Goal: Complete application form: Complete application form

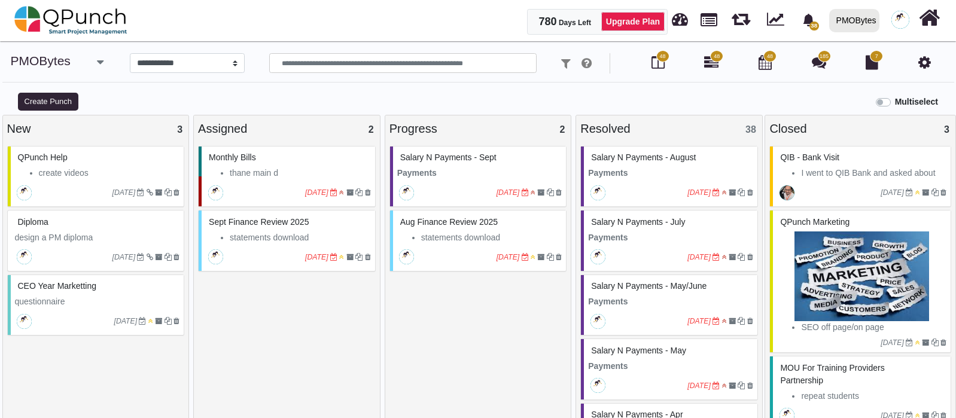
select select "*********"
click at [97, 63] on icon "button" at bounding box center [100, 62] width 7 height 12
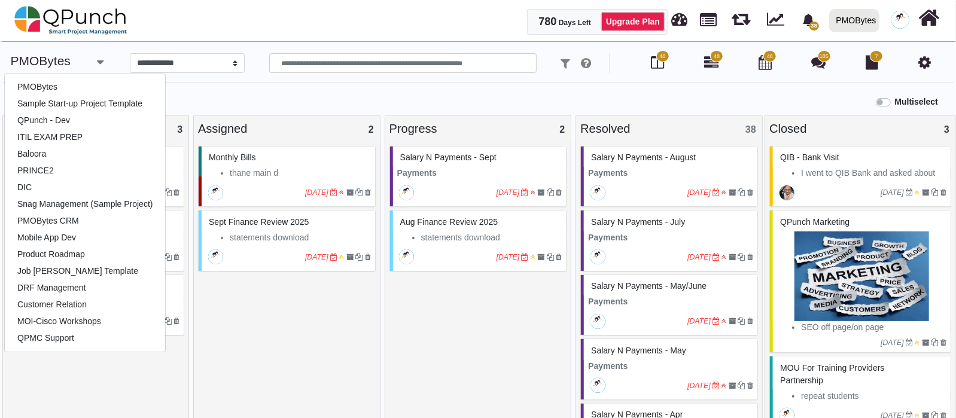
click at [304, 346] on div "Monthly bills thane main d DBserv elec d ooredoo vf d MR Luma 31-12-2022 Sept f…" at bounding box center [287, 285] width 178 height 278
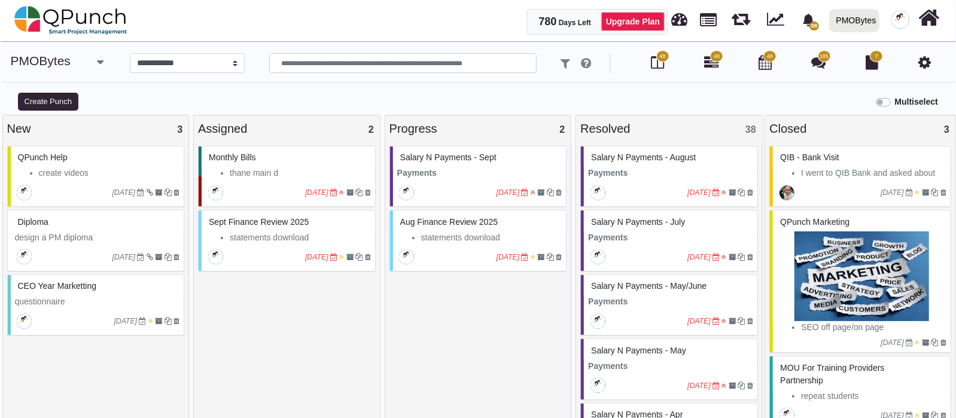
click at [105, 68] on button "button" at bounding box center [100, 63] width 19 height 20
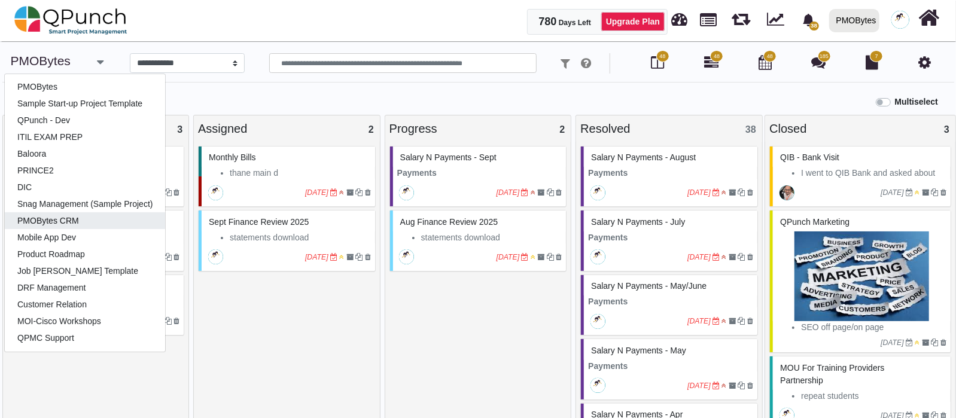
click at [109, 221] on link "PMOBytes CRM" at bounding box center [85, 220] width 160 height 17
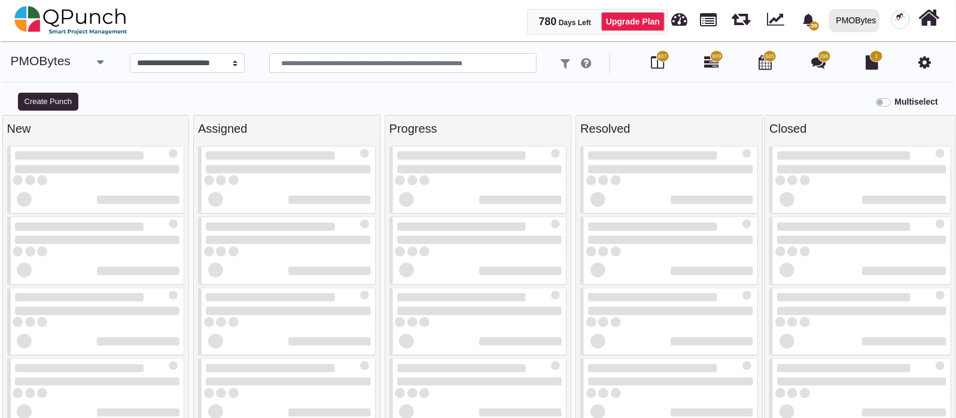
select select "*********"
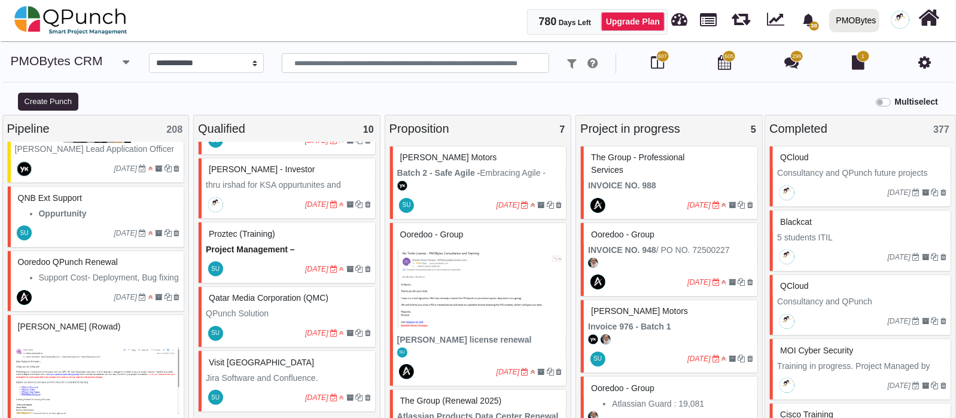
click at [127, 60] on icon "button" at bounding box center [126, 62] width 7 height 12
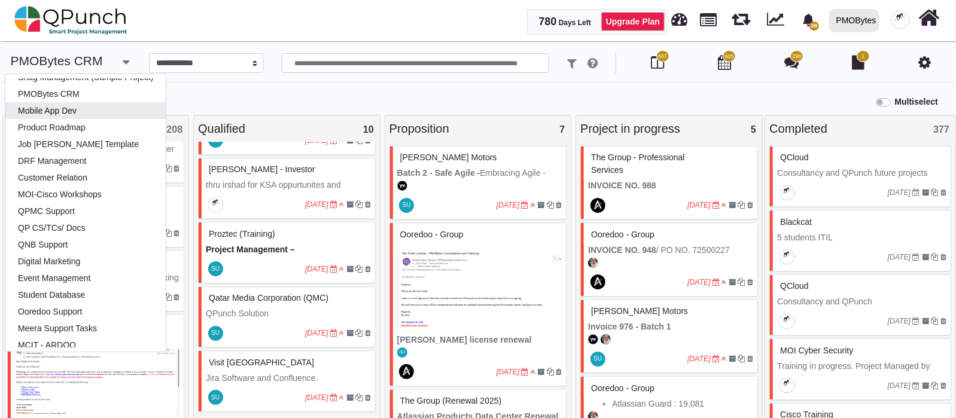
scroll to position [149, 0]
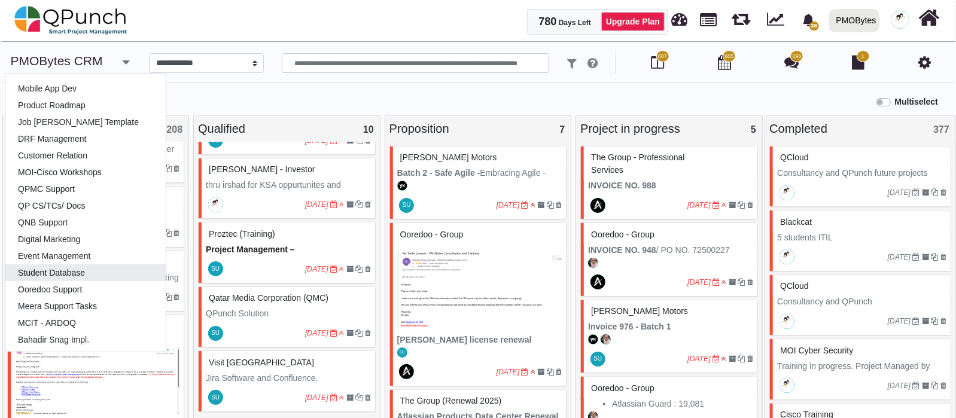
click at [50, 272] on link "Student Database" at bounding box center [85, 272] width 160 height 17
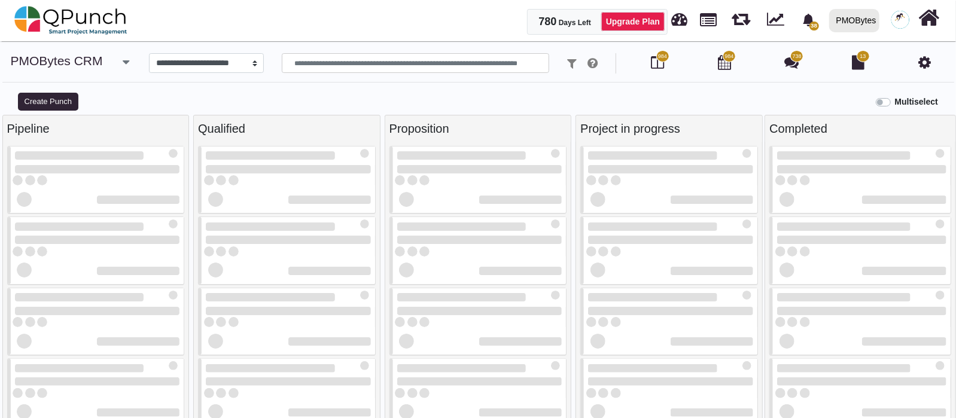
select select "*******"
type input "*****"
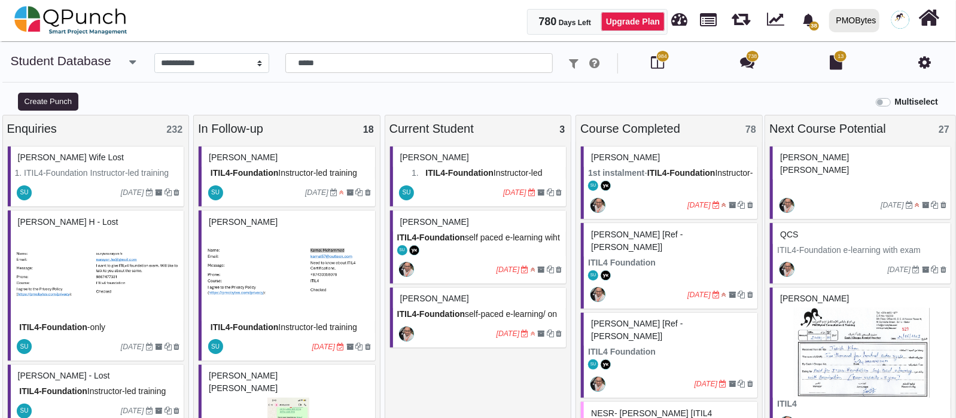
click at [288, 166] on div "Muhamed Adel" at bounding box center [288, 157] width 165 height 19
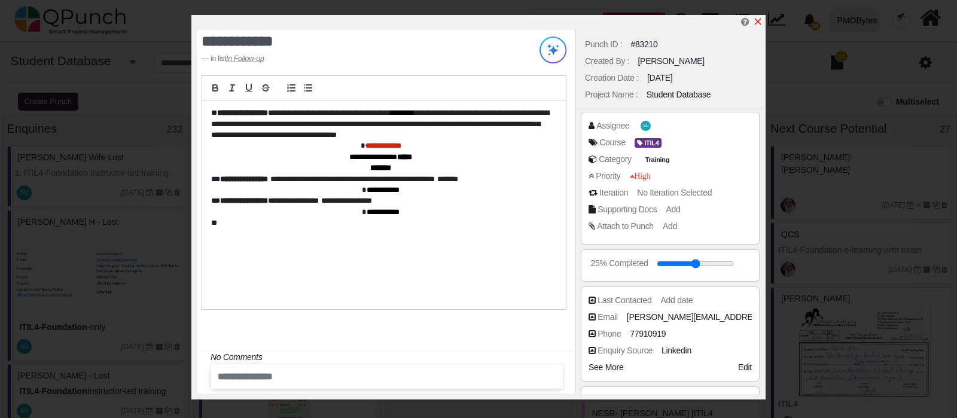
click at [756, 22] on icon "x" at bounding box center [758, 22] width 10 height 10
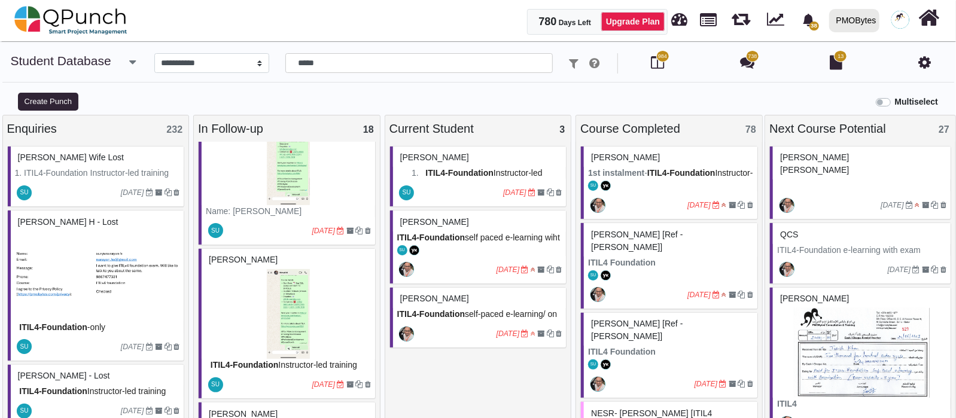
scroll to position [1346, 0]
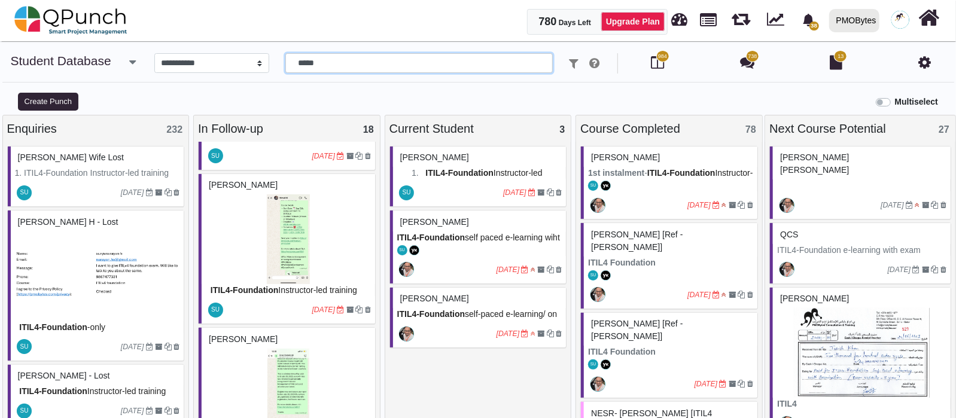
drag, startPoint x: 339, startPoint y: 67, endPoint x: 128, endPoint y: 65, distance: 210.6
click at [128, 65] on div "**********" at bounding box center [478, 63] width 935 height 20
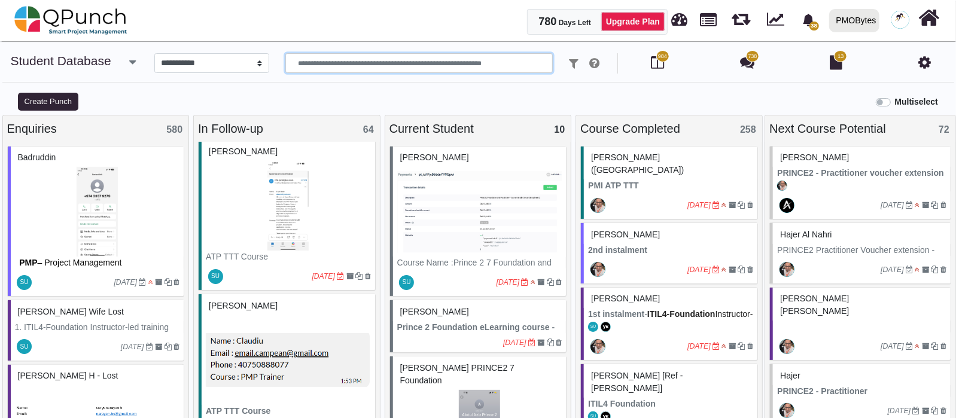
scroll to position [149, 0]
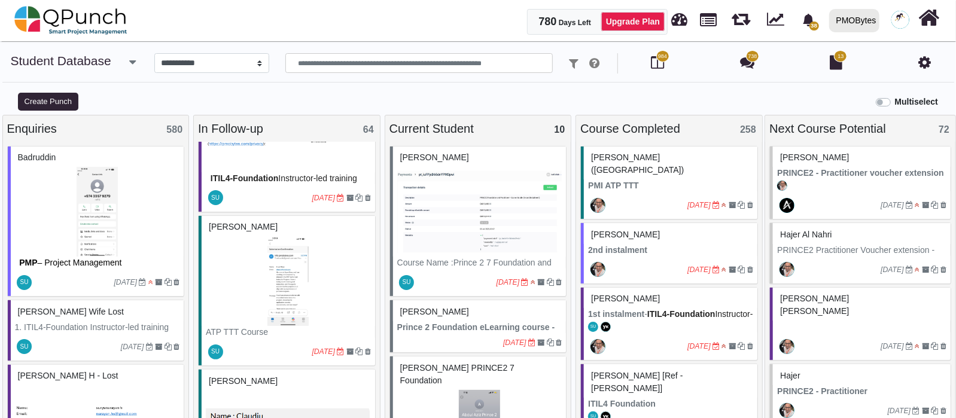
click at [275, 279] on img at bounding box center [288, 281] width 165 height 90
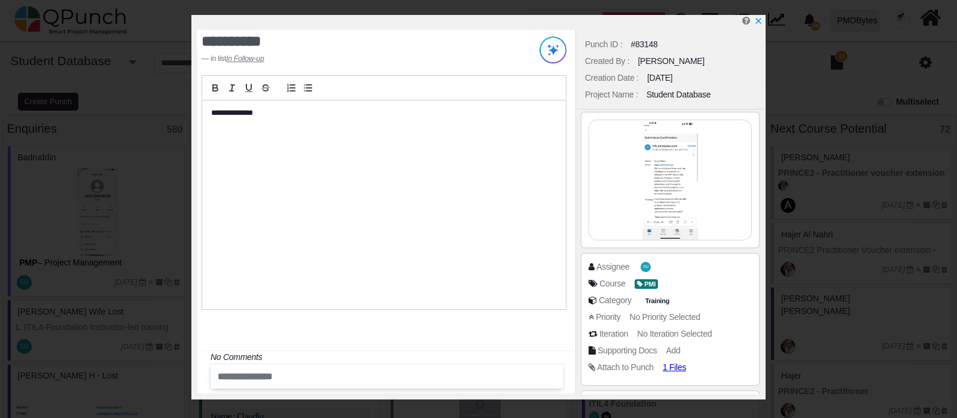
click at [670, 179] on img at bounding box center [670, 180] width 162 height 120
click at [760, 20] on icon "x" at bounding box center [758, 22] width 7 height 7
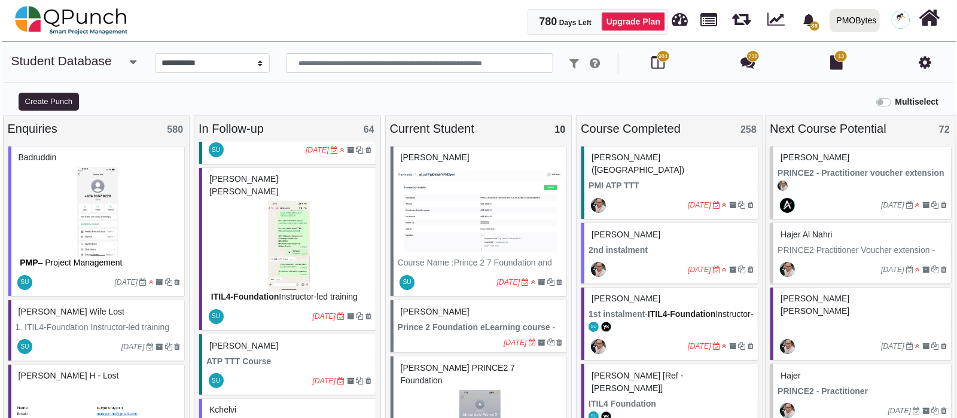
scroll to position [523, 0]
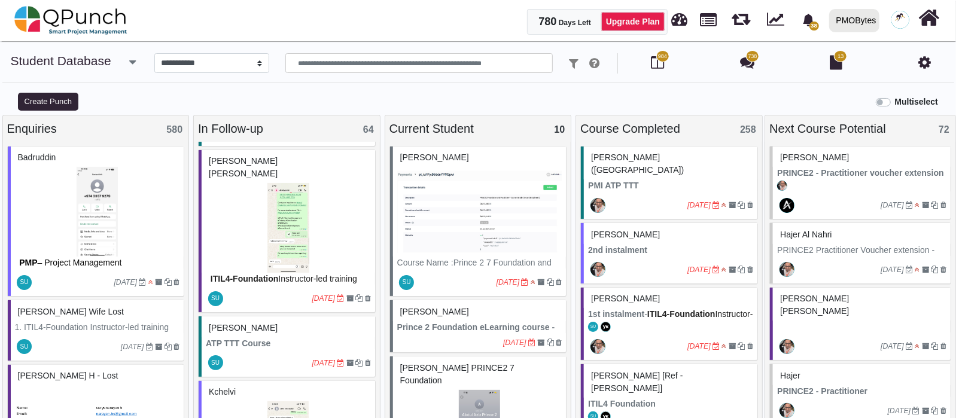
click at [296, 228] on img at bounding box center [288, 228] width 165 height 90
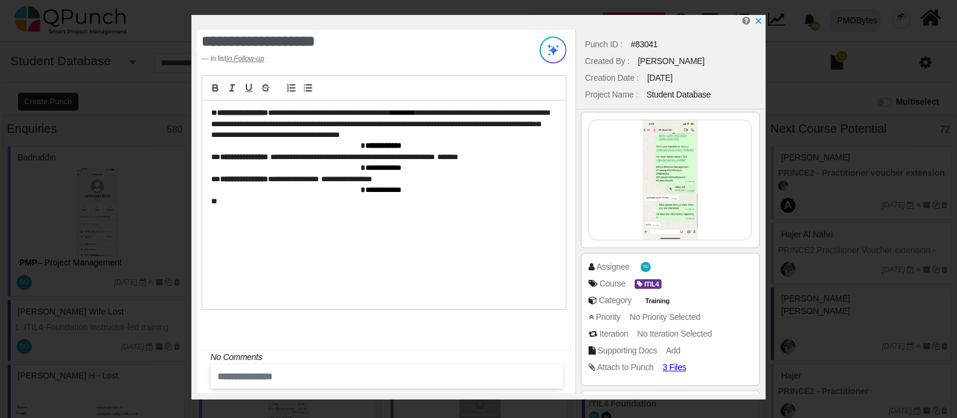
click at [651, 177] on img at bounding box center [670, 180] width 162 height 120
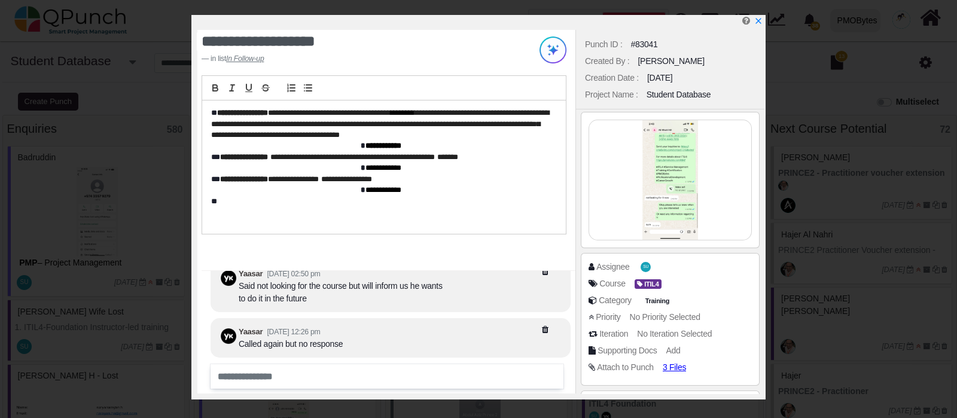
click at [658, 181] on img at bounding box center [670, 180] width 162 height 120
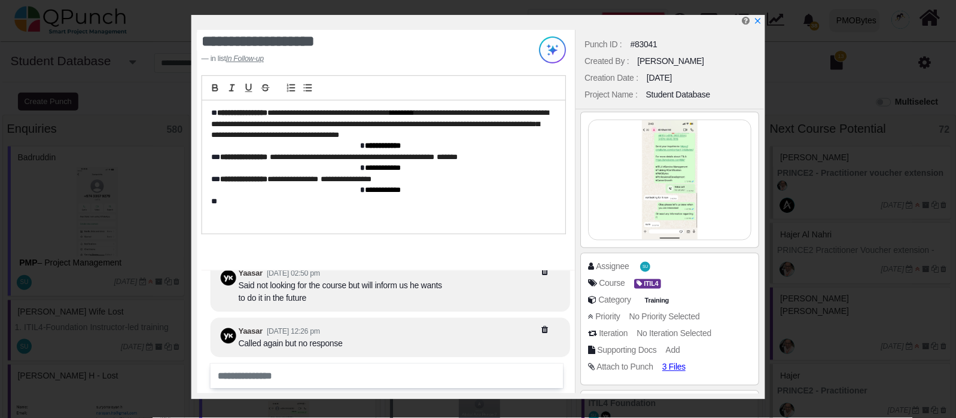
scroll to position [-73, 0]
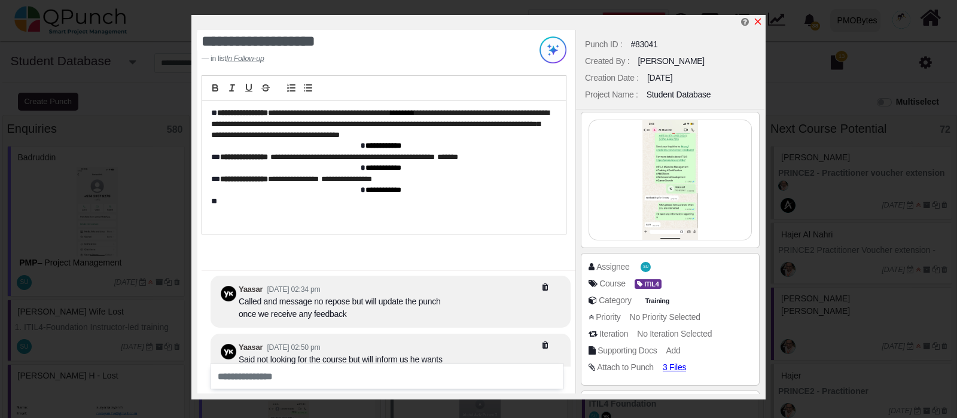
click at [760, 26] on icon "x" at bounding box center [758, 22] width 10 height 10
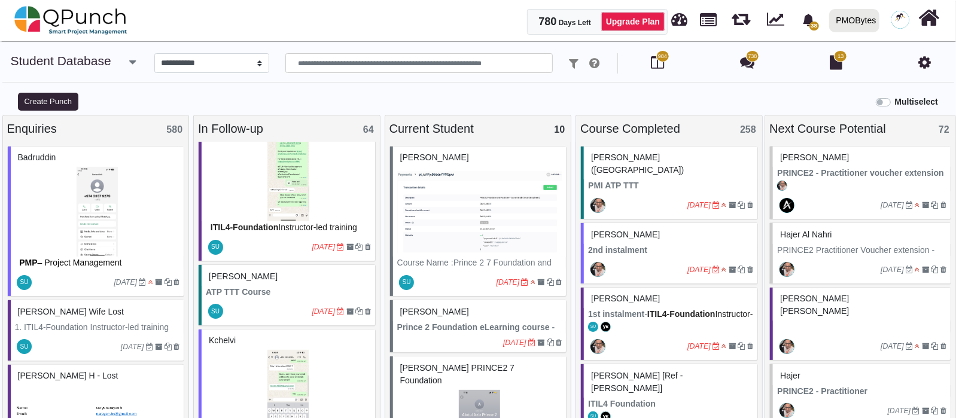
scroll to position [598, 0]
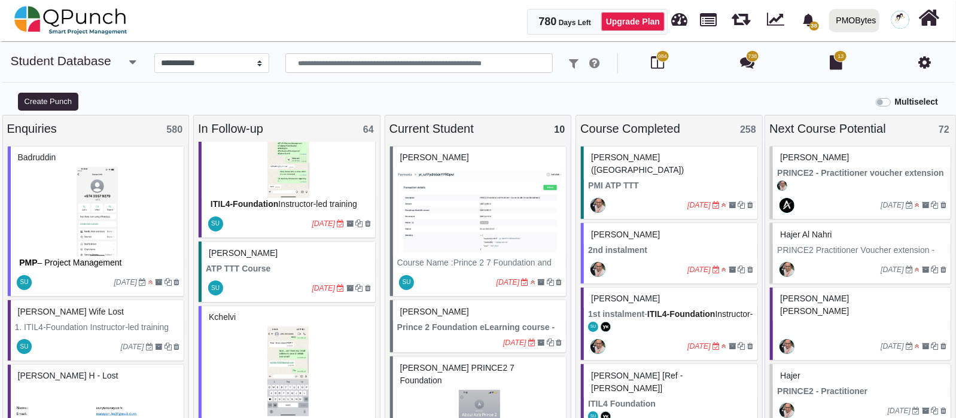
click at [292, 275] on div "SU 04-09-2025" at bounding box center [288, 289] width 173 height 28
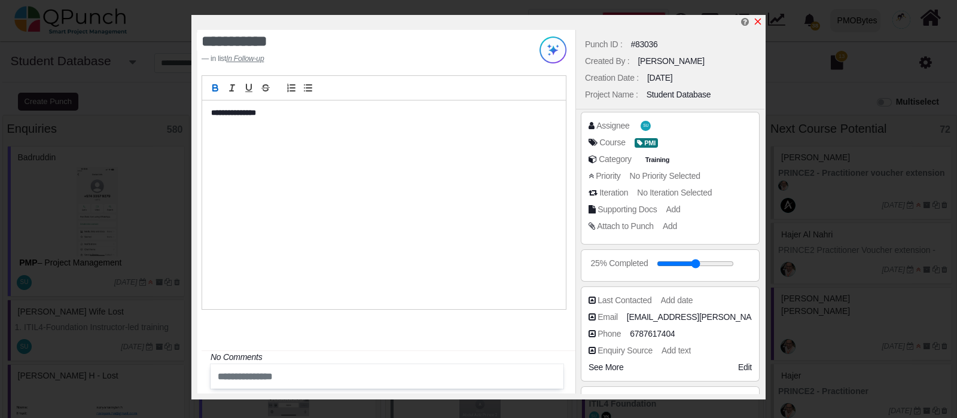
click at [760, 22] on icon "x" at bounding box center [758, 22] width 10 height 10
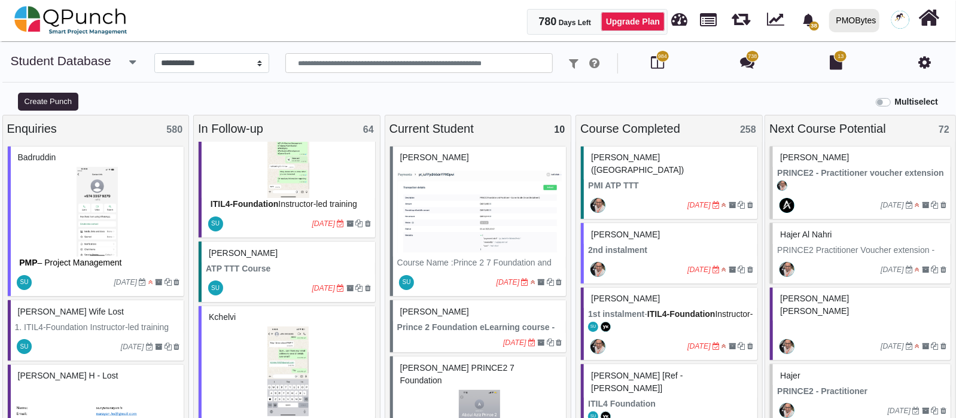
scroll to position [673, 0]
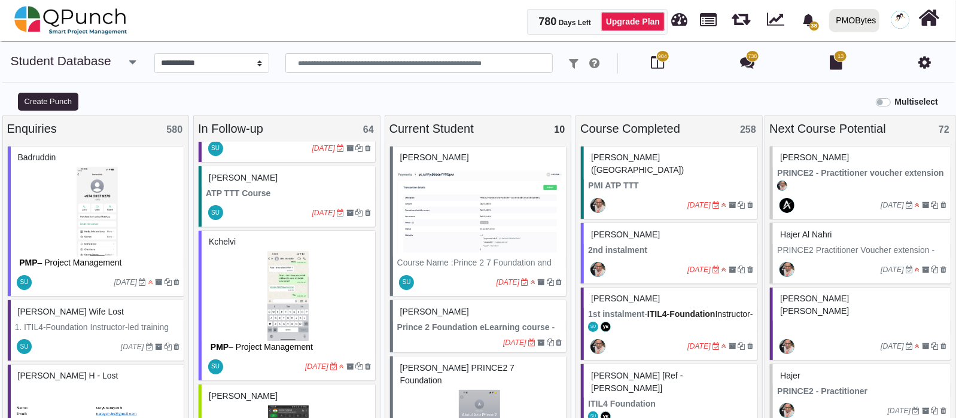
click at [276, 276] on img at bounding box center [288, 296] width 165 height 90
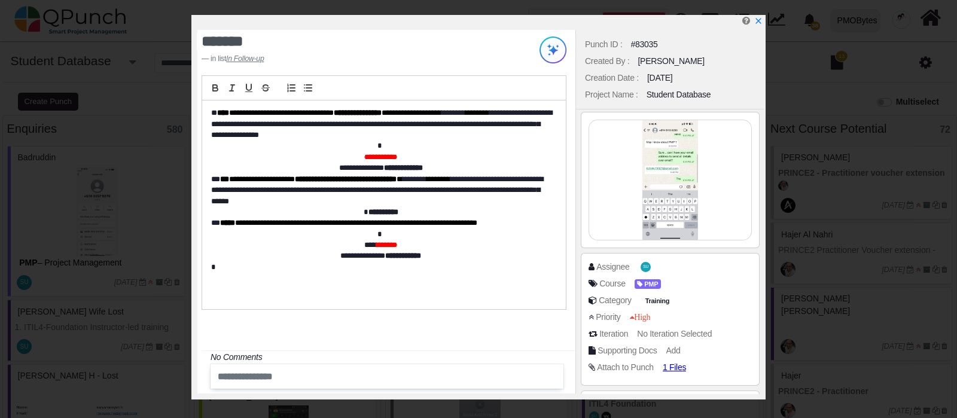
click at [690, 139] on img at bounding box center [670, 180] width 162 height 120
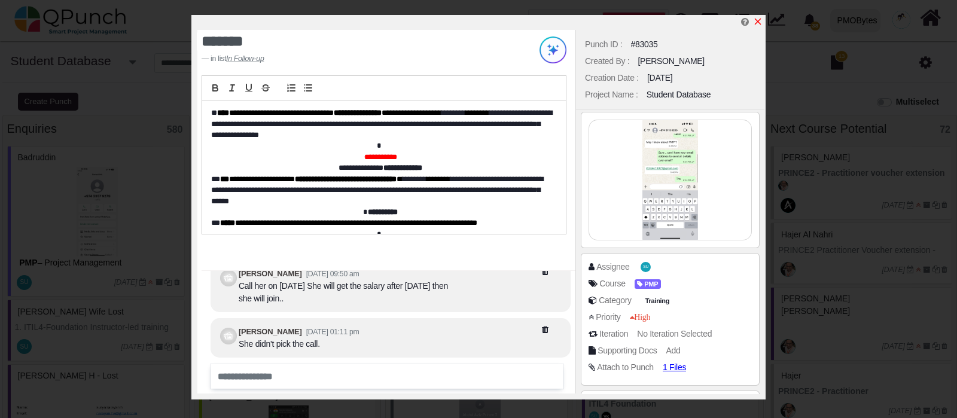
click at [756, 17] on icon "x" at bounding box center [758, 22] width 10 height 10
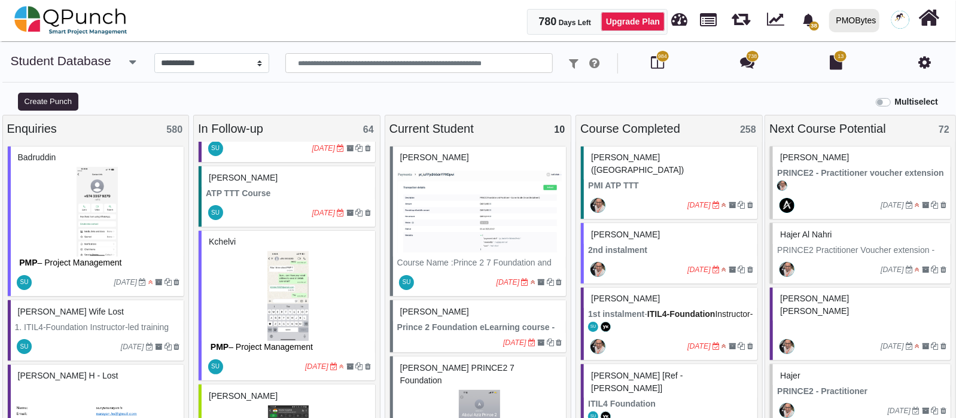
scroll to position [822, 0]
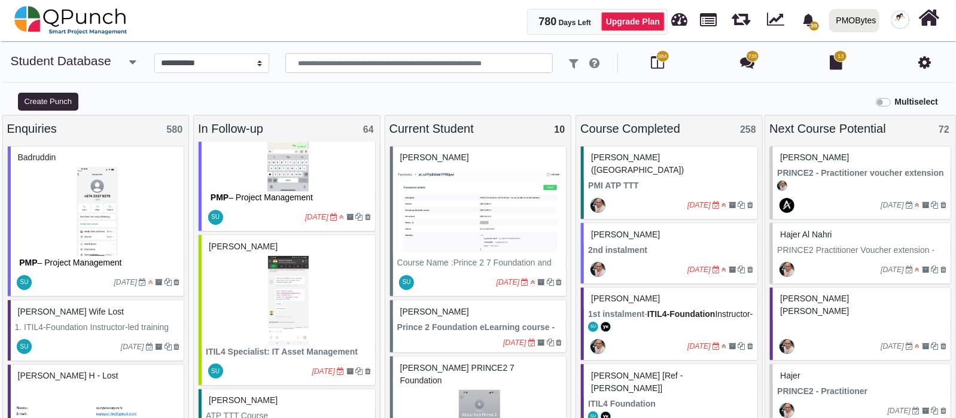
click at [287, 276] on img at bounding box center [288, 301] width 165 height 90
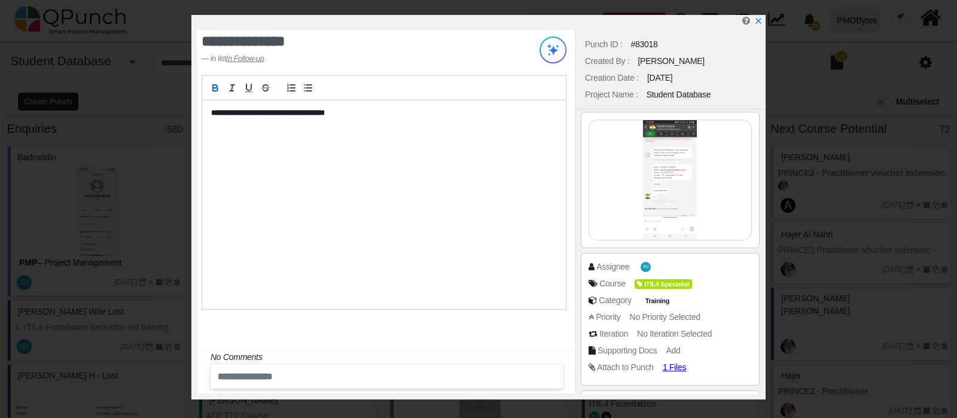
click at [652, 181] on img at bounding box center [670, 180] width 162 height 120
click at [760, 22] on icon "x" at bounding box center [758, 22] width 10 height 10
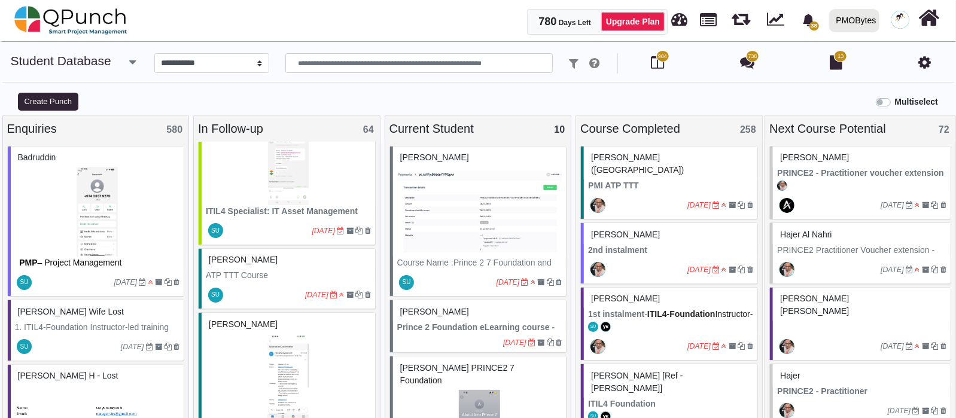
scroll to position [1046, 0]
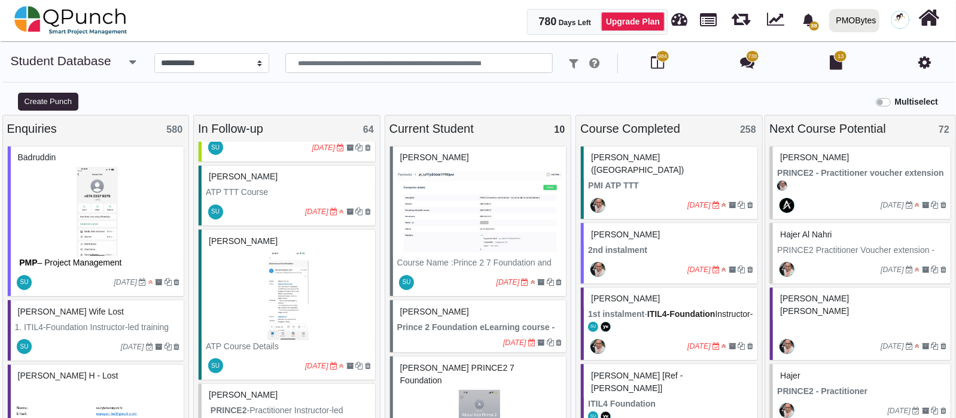
click at [247, 261] on img at bounding box center [288, 296] width 165 height 90
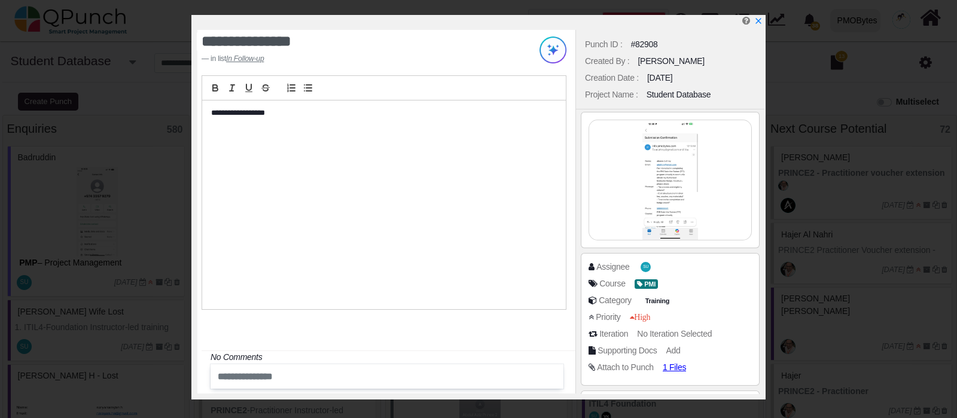
click at [657, 163] on img at bounding box center [670, 180] width 162 height 120
click at [759, 24] on icon "x" at bounding box center [758, 22] width 7 height 7
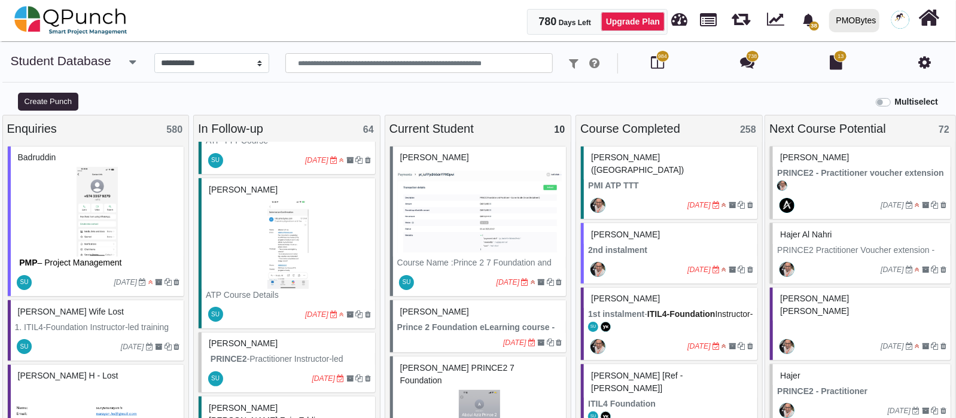
scroll to position [1121, 0]
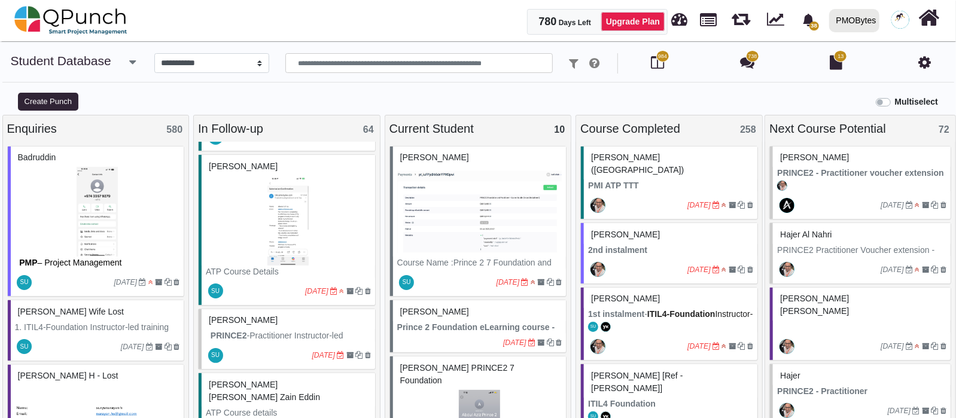
click at [271, 330] on p "PRINCE2 -Practitioner Instructor-led training with examination fee with Free LM…" at bounding box center [288, 367] width 165 height 75
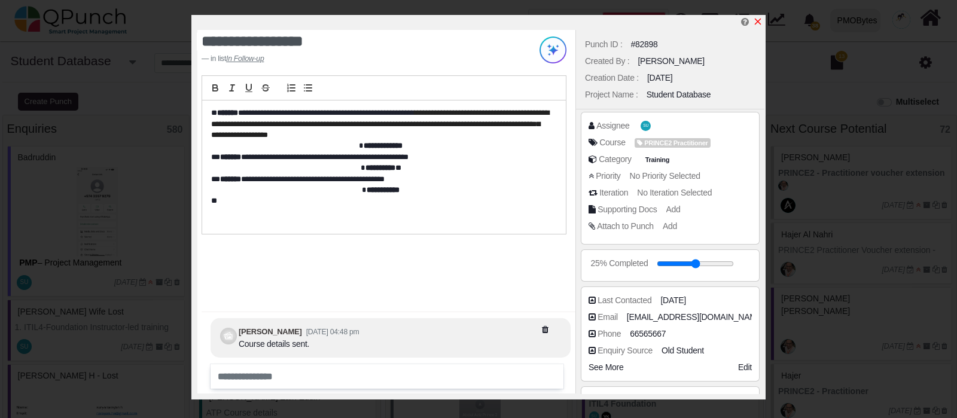
click at [757, 23] on icon "x" at bounding box center [758, 22] width 7 height 7
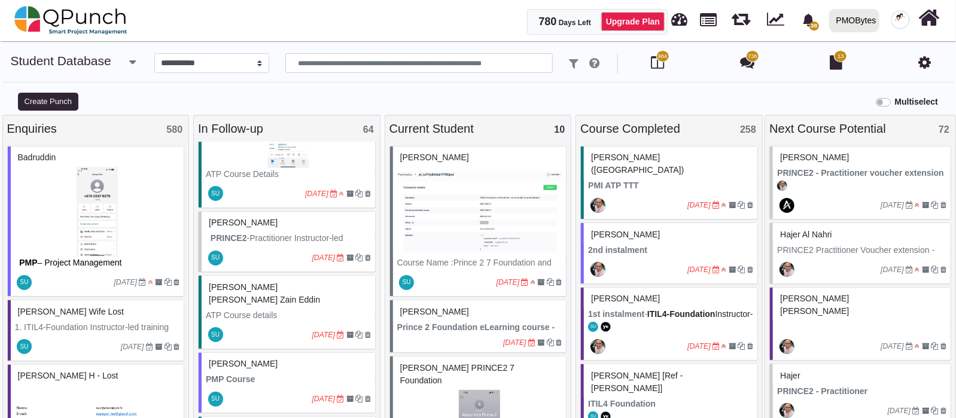
scroll to position [1271, 0]
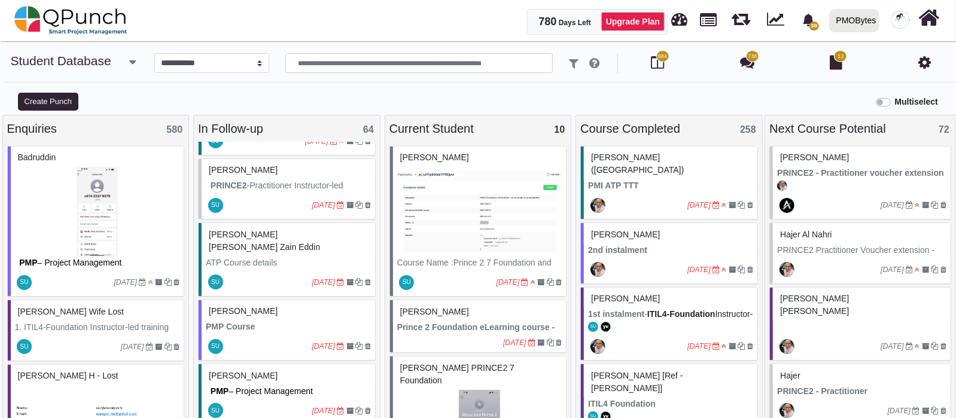
click at [258, 225] on div "Odai Salah Salman Zain Eddin" at bounding box center [288, 240] width 165 height 31
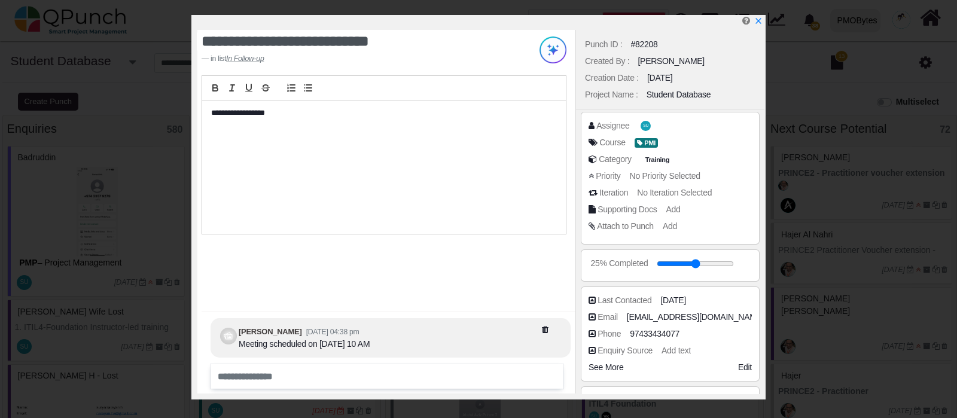
click at [752, 13] on div "**********" at bounding box center [478, 209] width 957 height 418
click at [755, 22] on icon "x" at bounding box center [758, 22] width 10 height 10
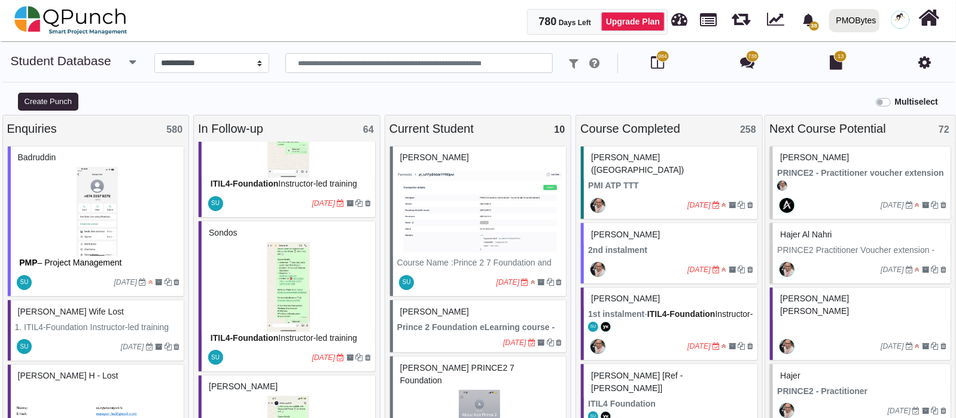
scroll to position [2841, 0]
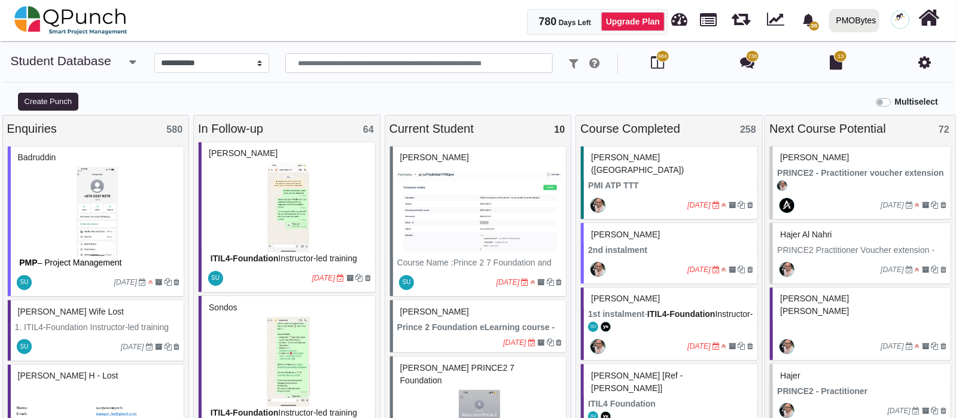
click at [324, 173] on img at bounding box center [288, 208] width 165 height 90
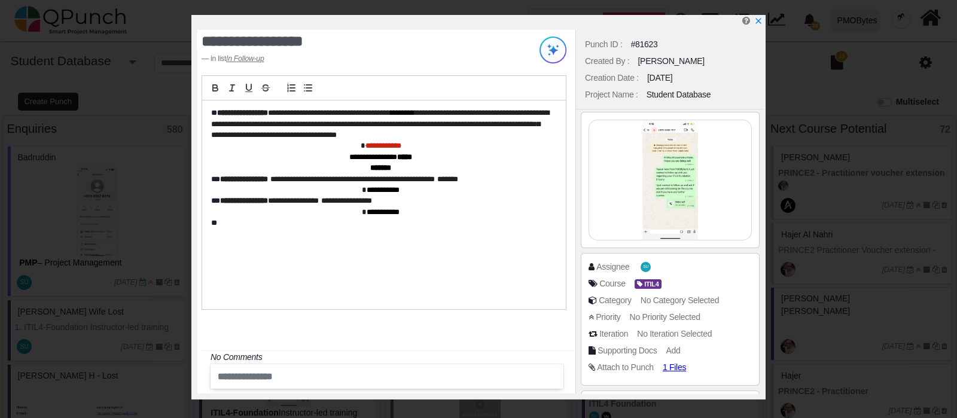
click at [717, 179] on img at bounding box center [670, 180] width 162 height 120
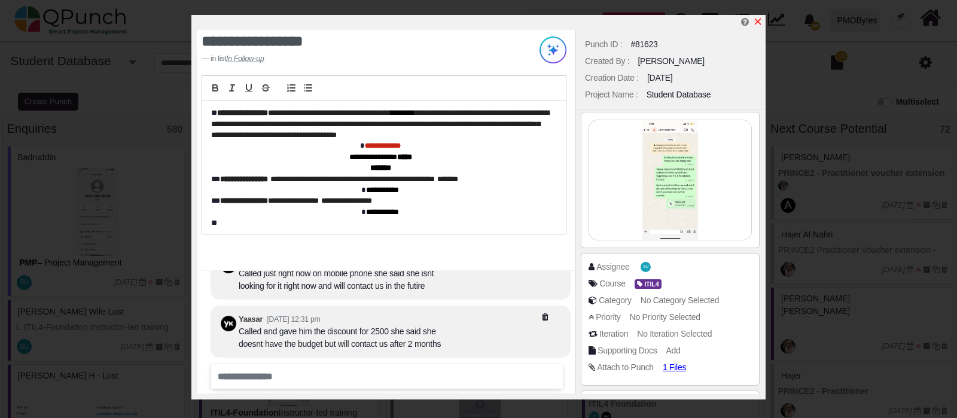
click at [757, 22] on icon "x" at bounding box center [758, 22] width 7 height 7
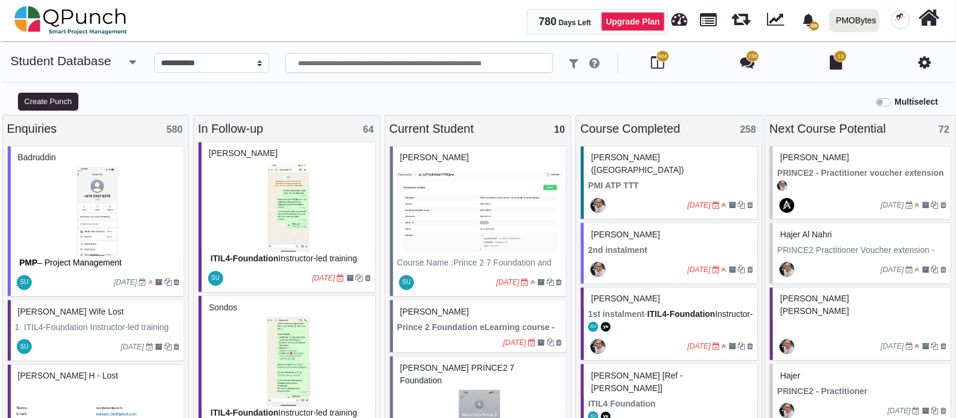
click at [331, 328] on img at bounding box center [288, 362] width 165 height 90
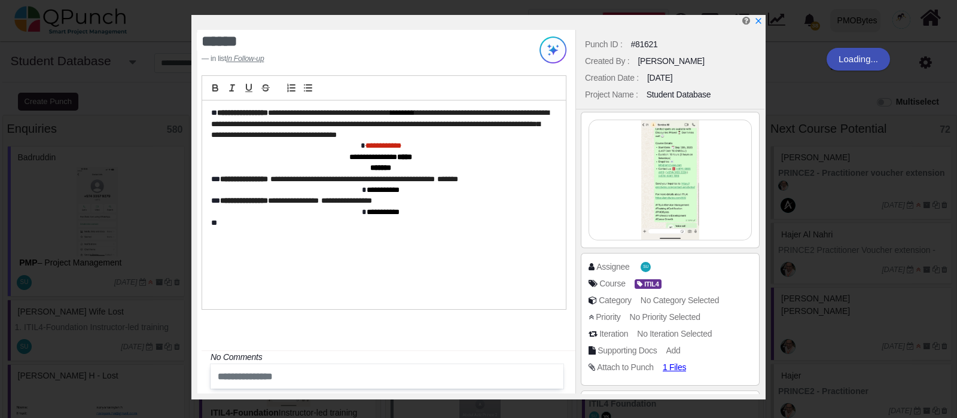
click at [668, 158] on img at bounding box center [670, 180] width 162 height 120
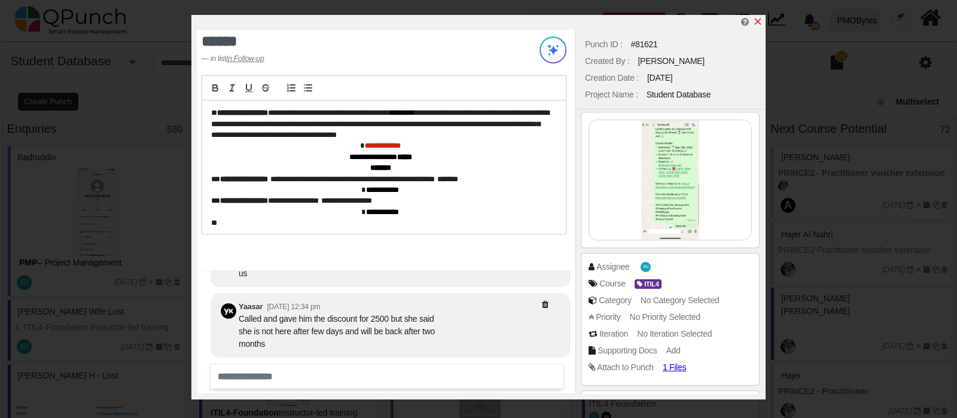
click at [760, 19] on icon "x" at bounding box center [758, 22] width 10 height 10
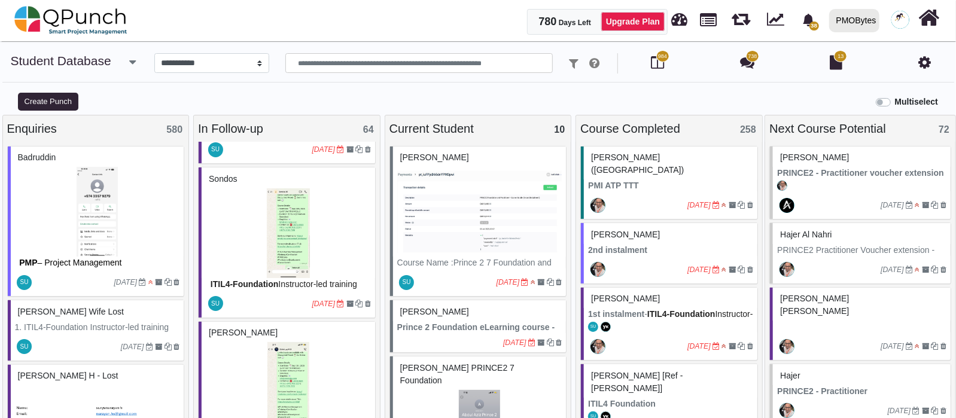
scroll to position [2991, 0]
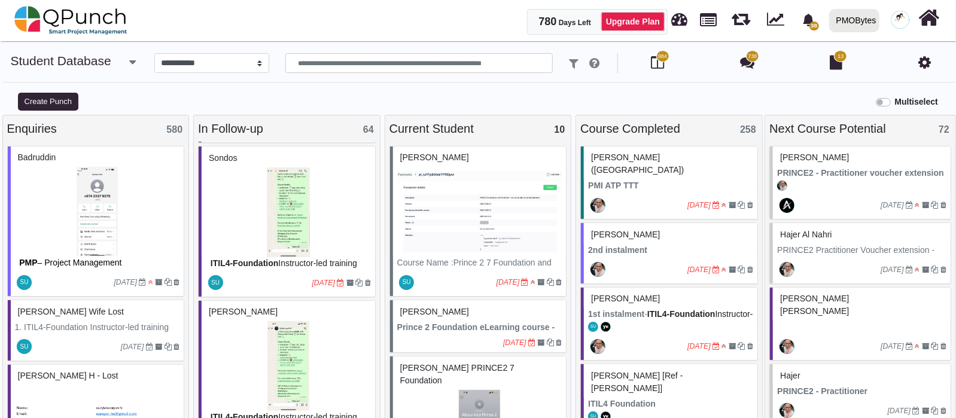
click at [283, 321] on img at bounding box center [288, 366] width 165 height 90
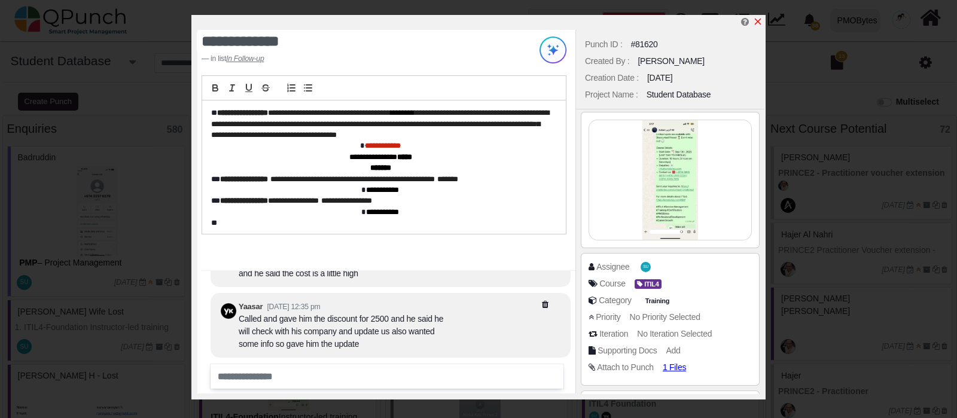
click at [757, 22] on icon "x" at bounding box center [758, 22] width 7 height 7
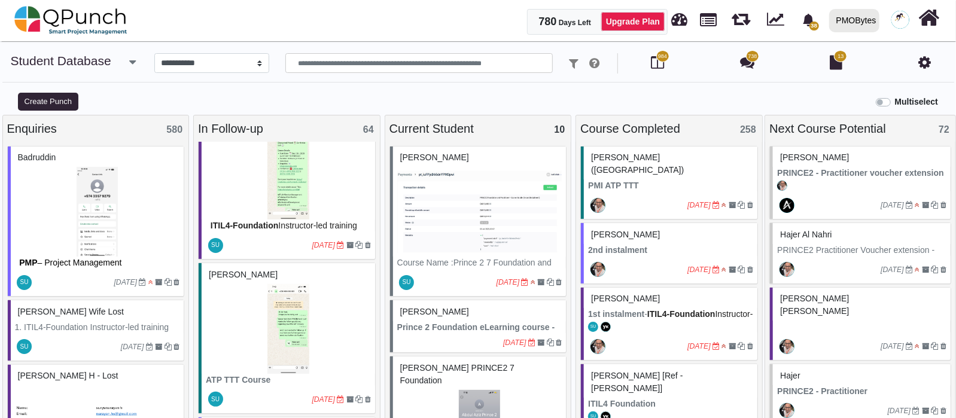
scroll to position [3215, 0]
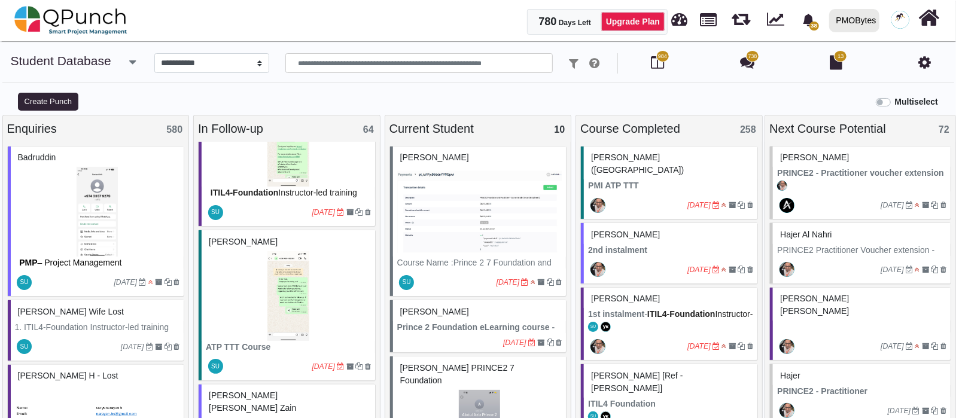
click at [244, 273] on img at bounding box center [288, 296] width 165 height 90
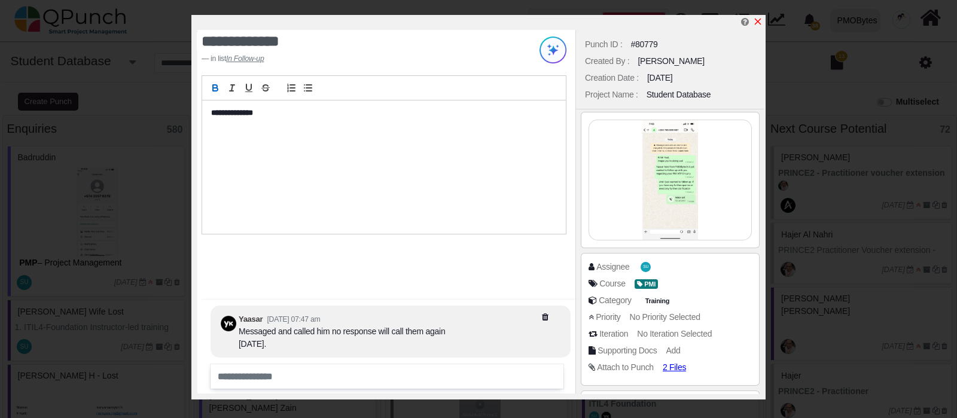
click at [755, 22] on icon "x" at bounding box center [758, 22] width 10 height 10
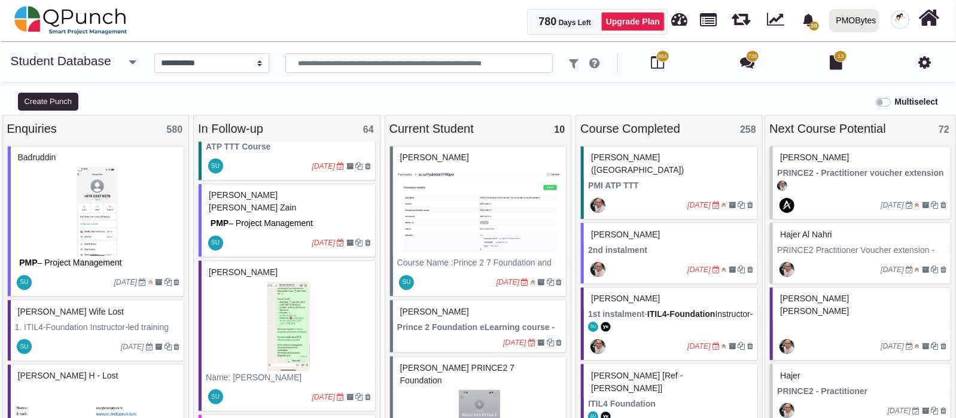
scroll to position [3439, 0]
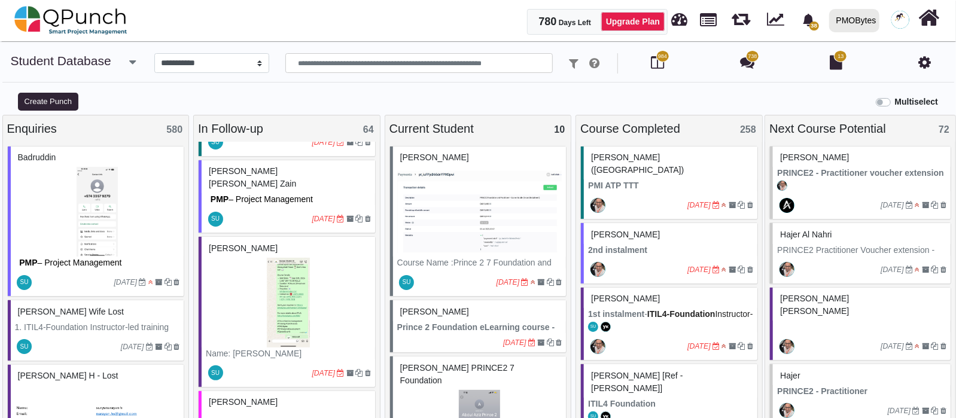
click at [283, 301] on img at bounding box center [288, 303] width 165 height 90
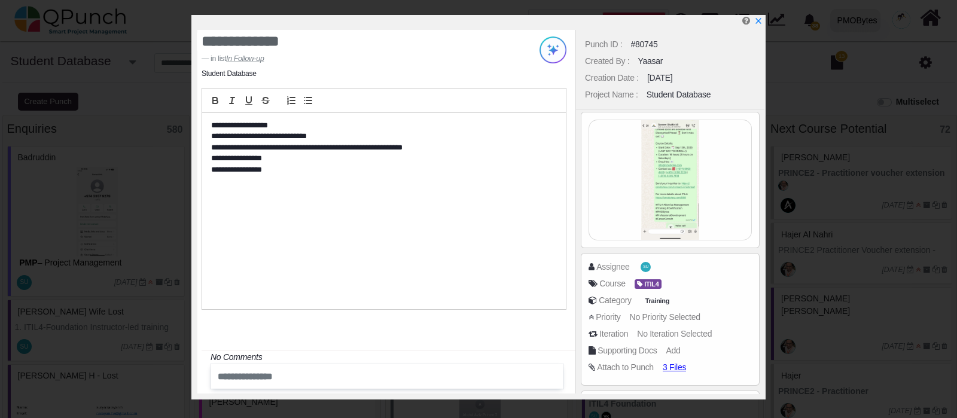
click at [669, 132] on div "Punch ID : #80745 Created By : Yaasar Creation Date : 24-07-2025 Project Name :…" at bounding box center [669, 212] width 189 height 364
click at [682, 163] on div "Punch ID : #80745 Created By : Yaasar Creation Date : 24-07-2025 Project Name :…" at bounding box center [669, 212] width 189 height 364
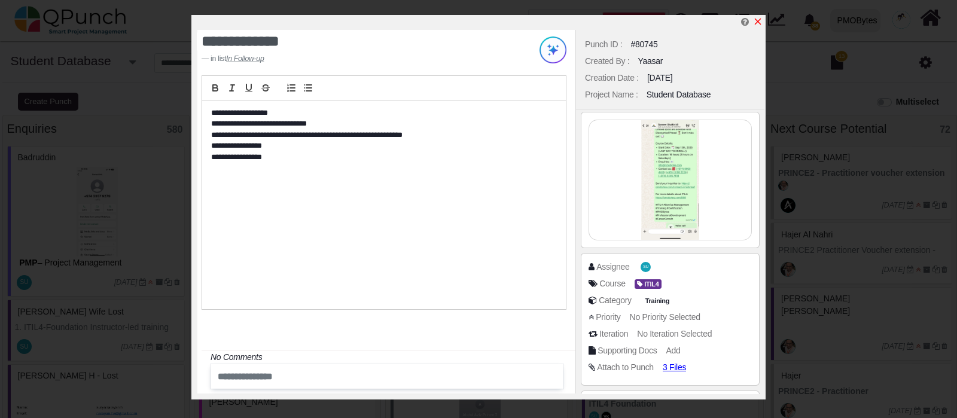
click at [760, 20] on icon "x" at bounding box center [758, 22] width 7 height 7
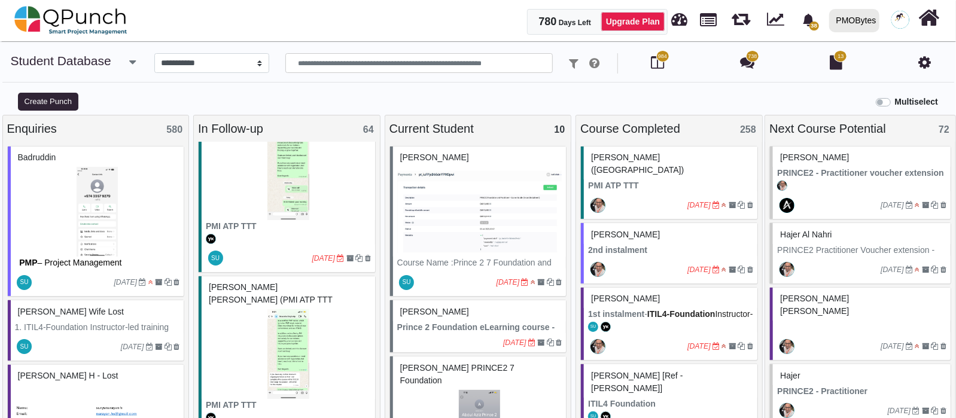
scroll to position [4037, 0]
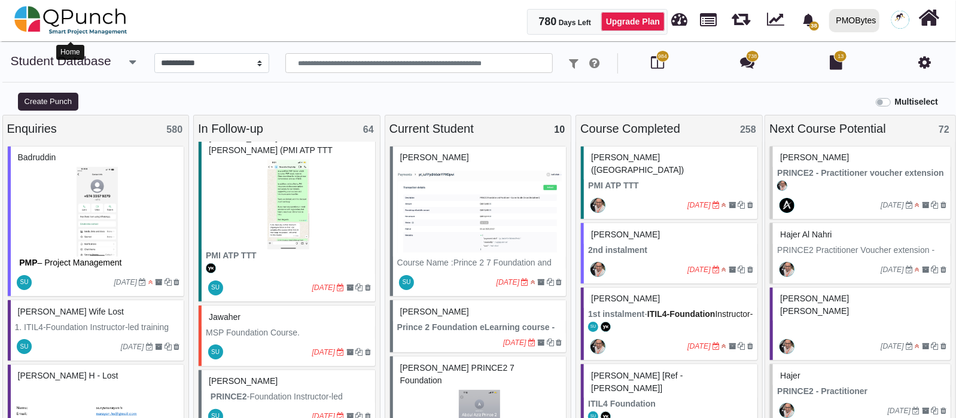
click at [94, 26] on img at bounding box center [70, 20] width 113 height 36
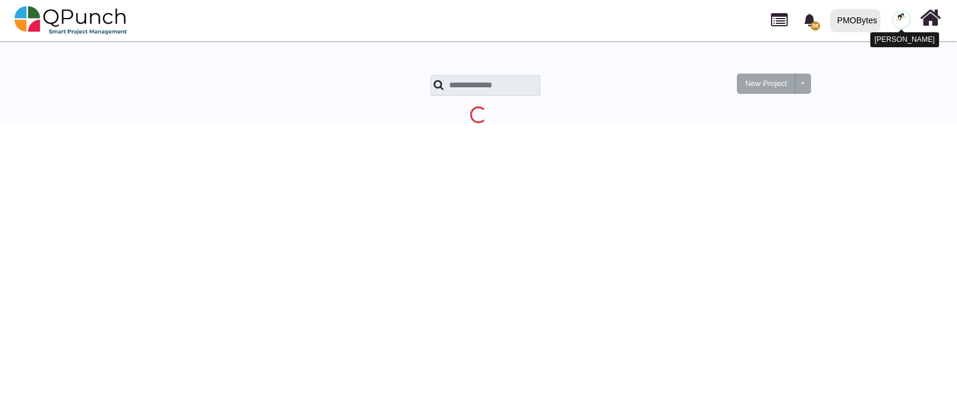
click at [904, 11] on img at bounding box center [901, 20] width 18 height 18
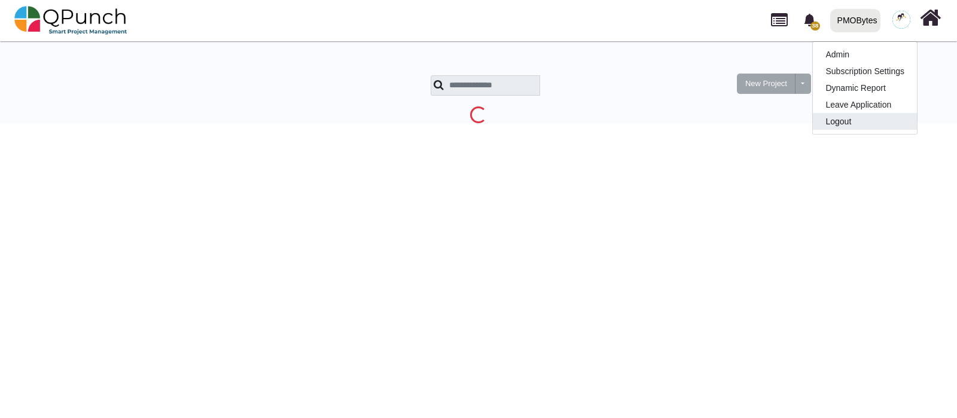
click at [870, 121] on link "Logout" at bounding box center [865, 121] width 104 height 17
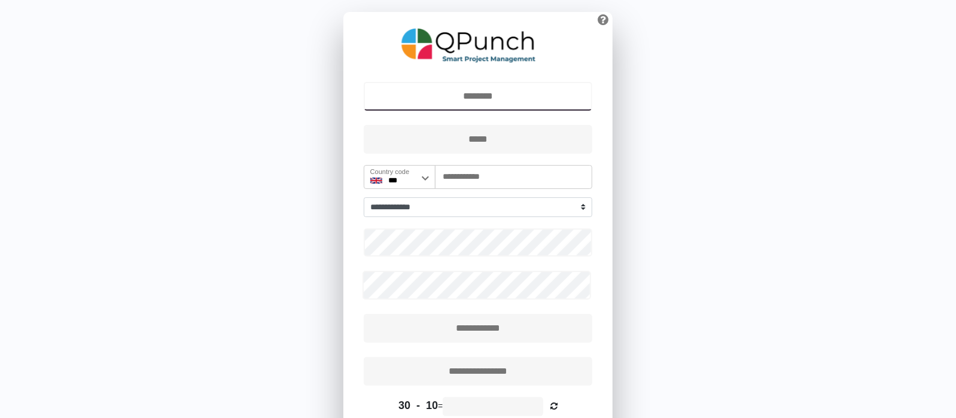
click at [490, 93] on input "text" at bounding box center [478, 96] width 229 height 29
type input "**********"
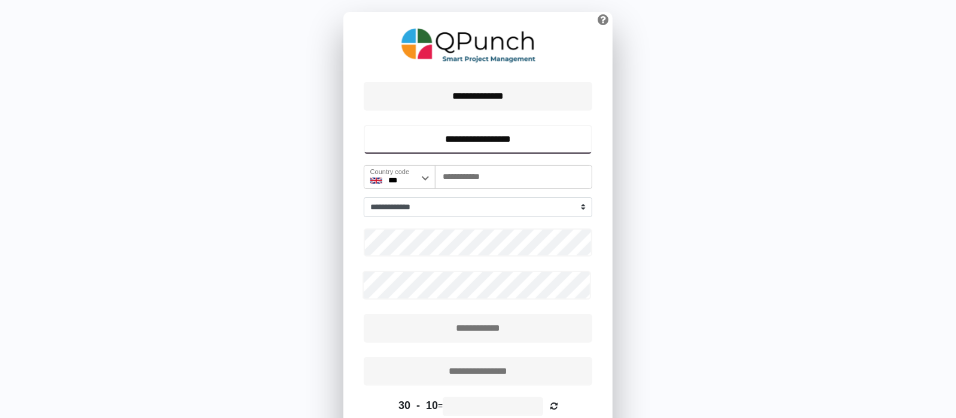
click at [468, 138] on input "**********" at bounding box center [478, 139] width 229 height 29
click at [471, 139] on input "**********" at bounding box center [478, 139] width 229 height 29
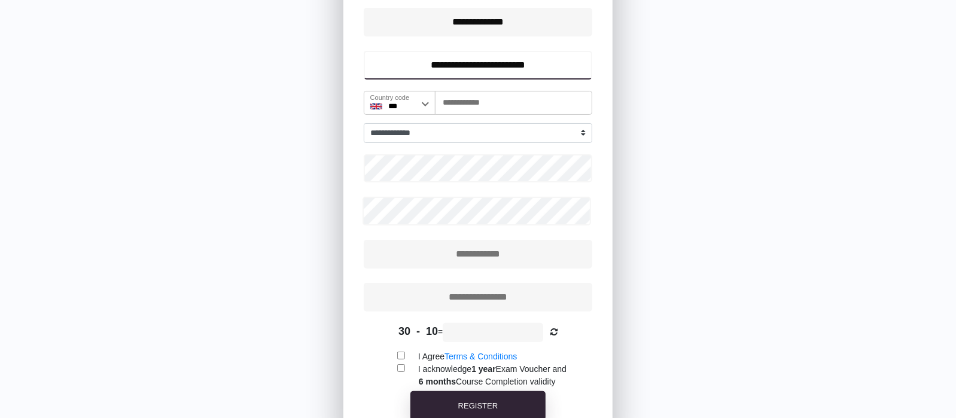
type input "**********"
click at [580, 170] on icon at bounding box center [579, 169] width 11 height 11
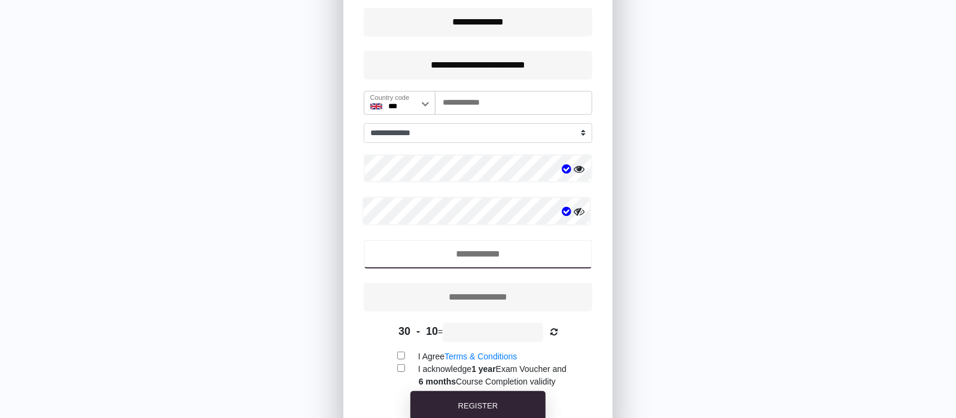
click at [501, 246] on input "text" at bounding box center [478, 254] width 229 height 29
type input "*****"
click at [484, 308] on input "text" at bounding box center [478, 297] width 229 height 29
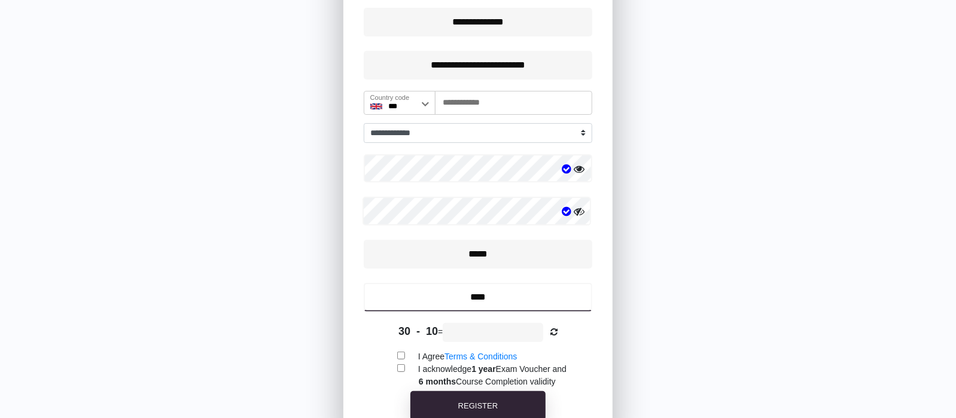
type input "****"
click at [404, 363] on div "I acknowledge 1 year Exam Voucher and 6 months Course Completion validity" at bounding box center [477, 375] width 269 height 25
click at [492, 325] on input "text" at bounding box center [493, 332] width 100 height 19
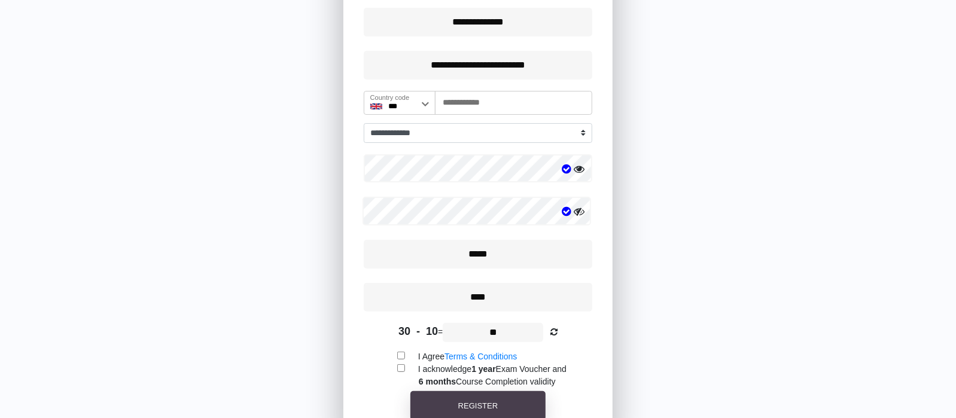
type input "**"
click at [517, 395] on button "REGISTER" at bounding box center [477, 406] width 135 height 30
click at [489, 327] on input "text" at bounding box center [490, 332] width 100 height 19
type input "**"
click at [484, 403] on span "REGISTER" at bounding box center [477, 405] width 39 height 9
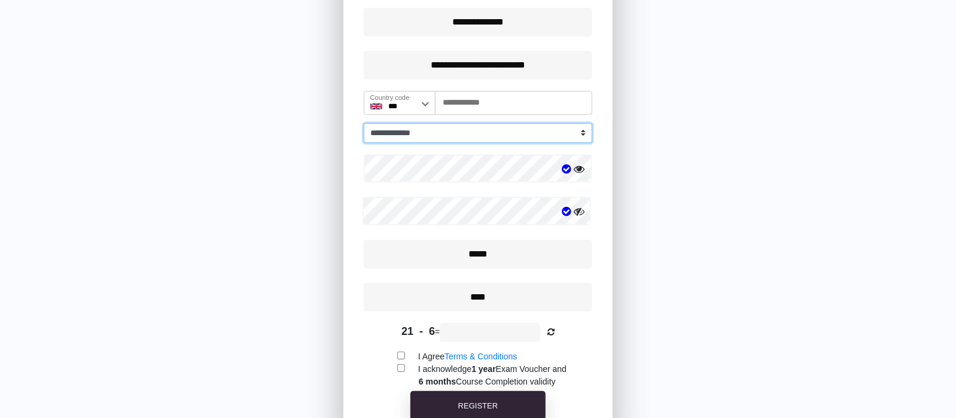
click at [458, 123] on select "**********" at bounding box center [478, 133] width 229 height 20
select select "*"
click at [364, 123] on select "**********" at bounding box center [478, 133] width 229 height 20
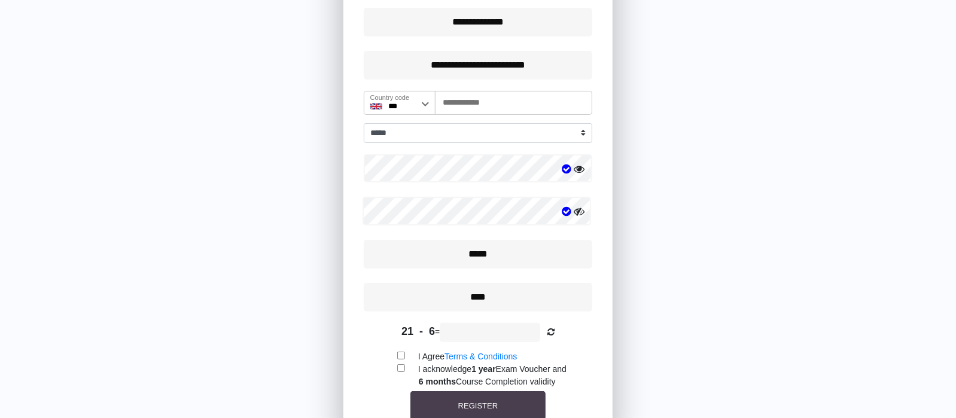
click at [490, 407] on span "REGISTER" at bounding box center [477, 405] width 39 height 9
click at [467, 319] on form "**********" at bounding box center [477, 219] width 269 height 428
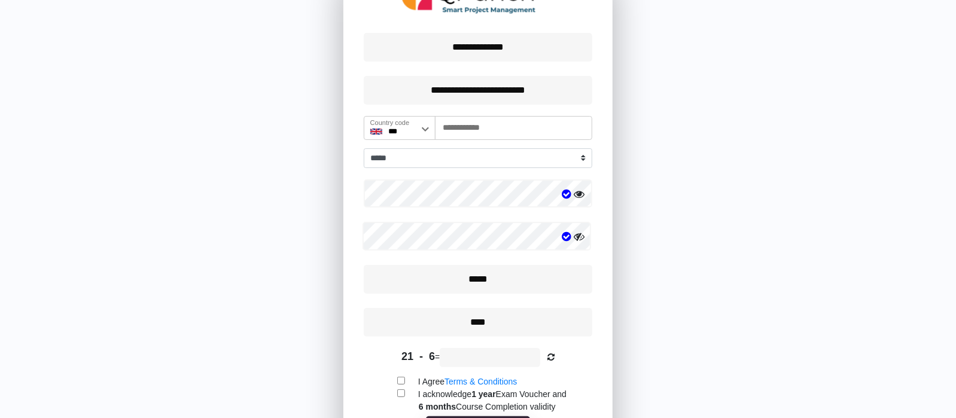
scroll to position [98, 0]
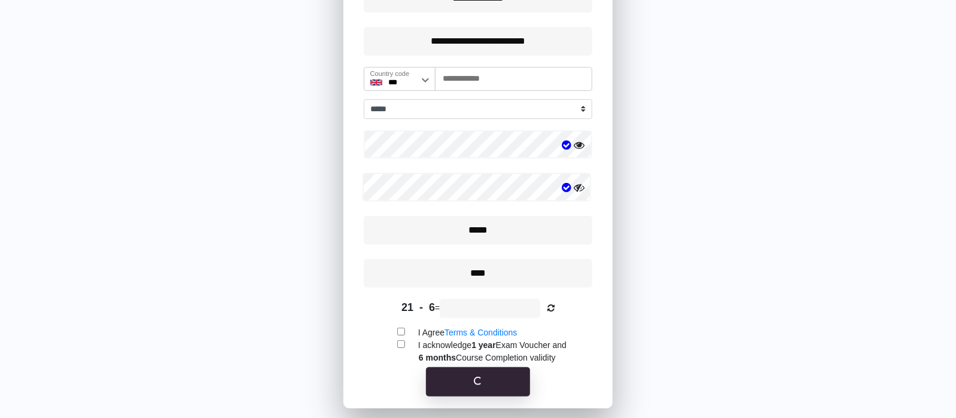
click at [492, 309] on input "text" at bounding box center [490, 308] width 100 height 19
type input "**"
click at [479, 385] on button "REGISTER" at bounding box center [478, 382] width 104 height 30
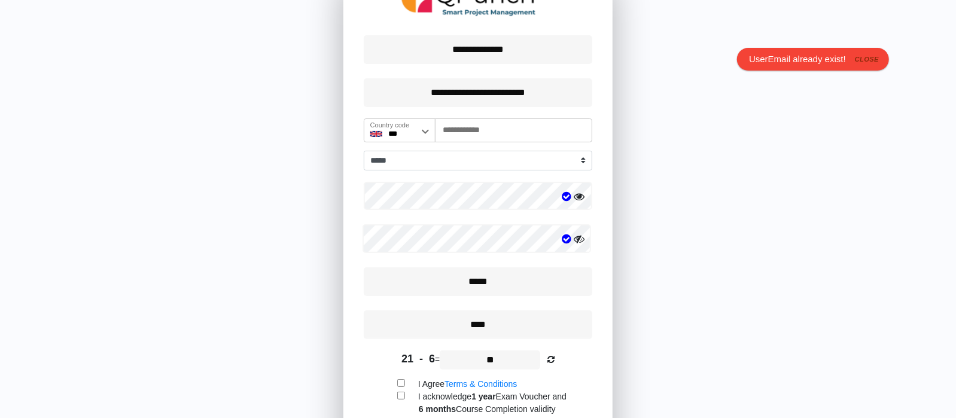
scroll to position [23, 0]
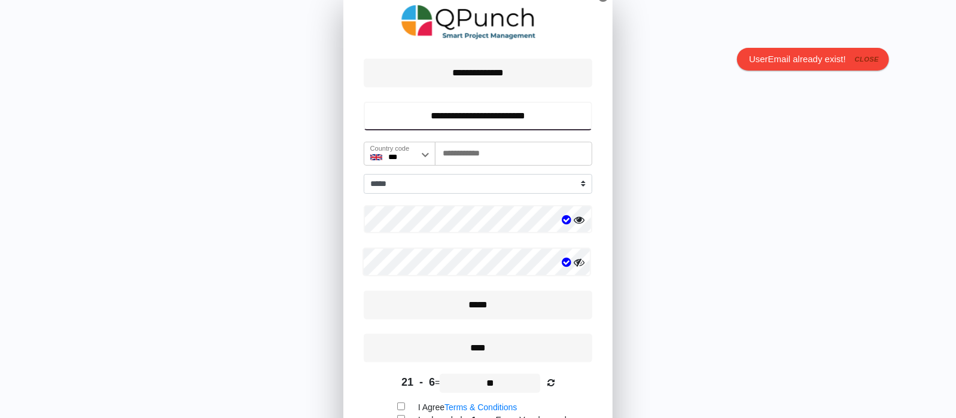
click at [482, 120] on input "**********" at bounding box center [478, 116] width 229 height 29
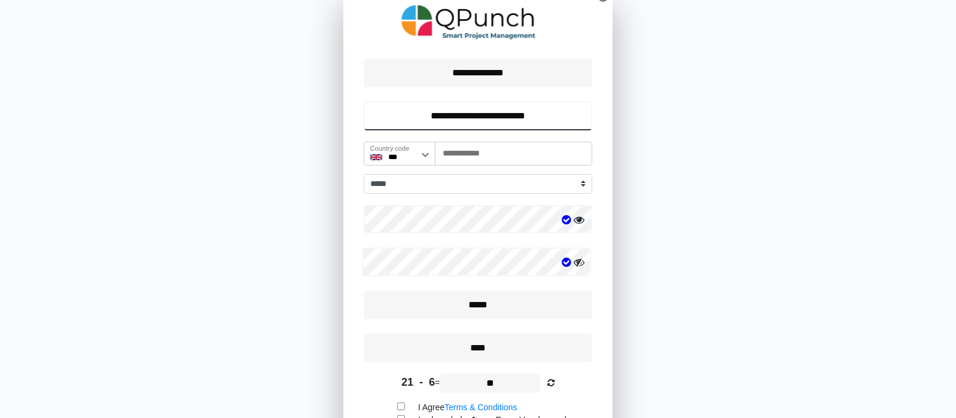
click at [455, 116] on input "**********" at bounding box center [478, 116] width 229 height 29
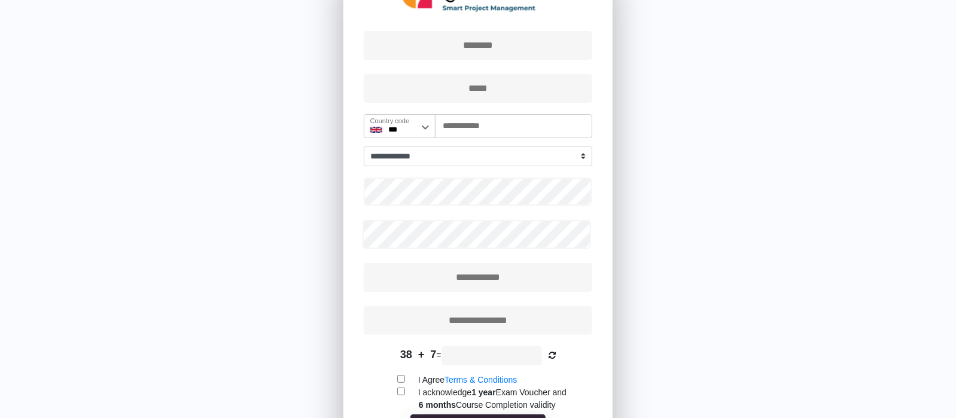
scroll to position [74, 0]
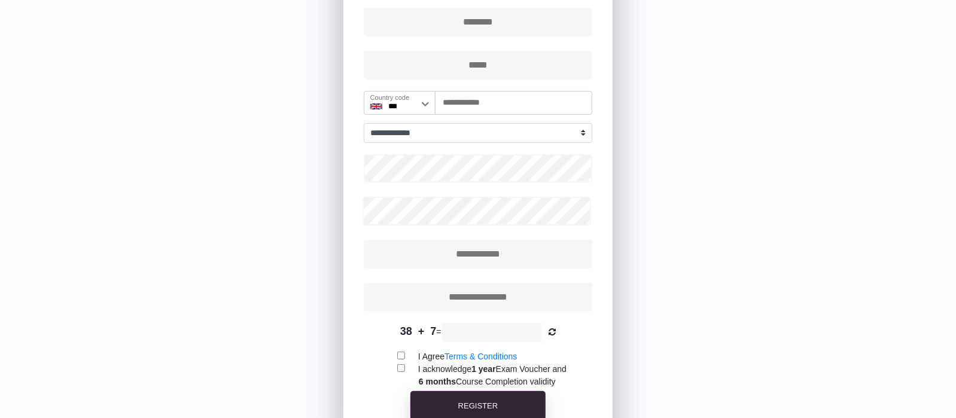
click at [397, 366] on div "I acknowledge 1 year Exam Voucher and 6 months Course Completion validity" at bounding box center [477, 375] width 269 height 25
